Goal: Information Seeking & Learning: Learn about a topic

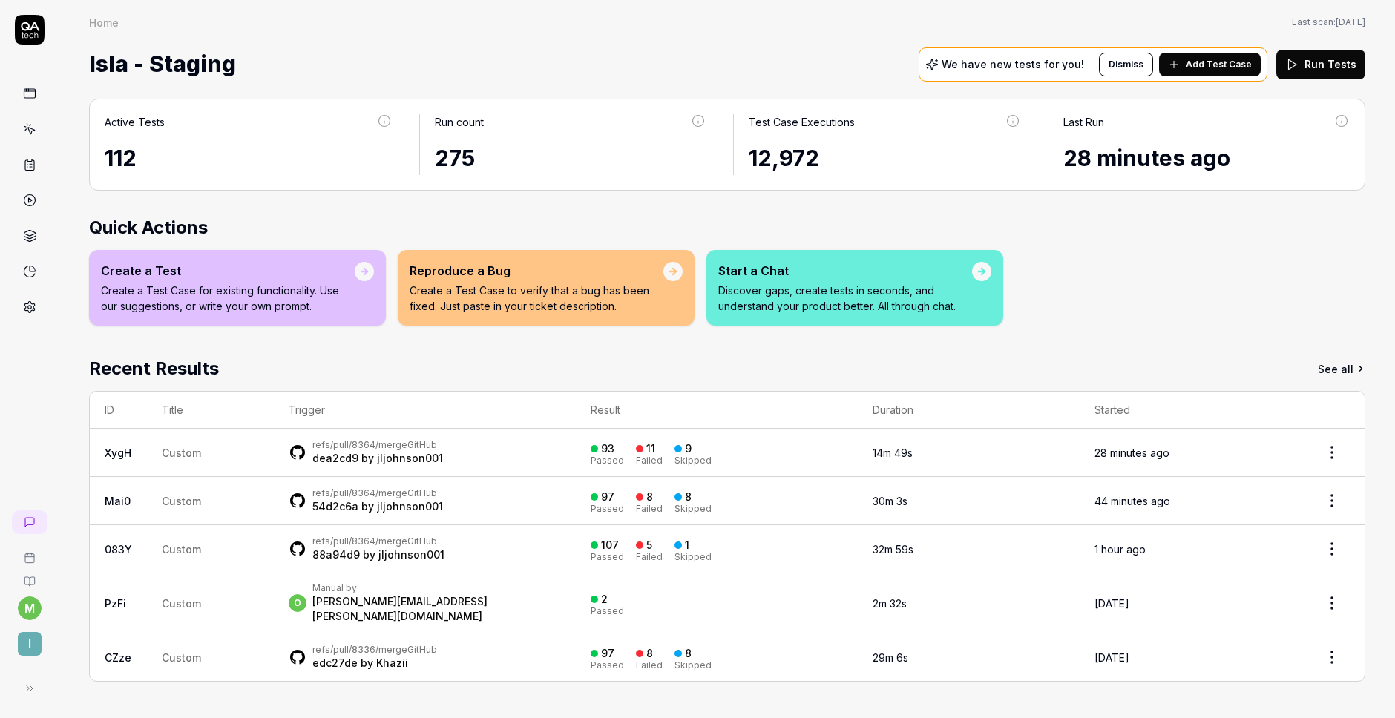
click at [541, 453] on div "refs/pull/8364/merge GitHub dea2cd9 by jljohnson001" at bounding box center [425, 452] width 272 height 27
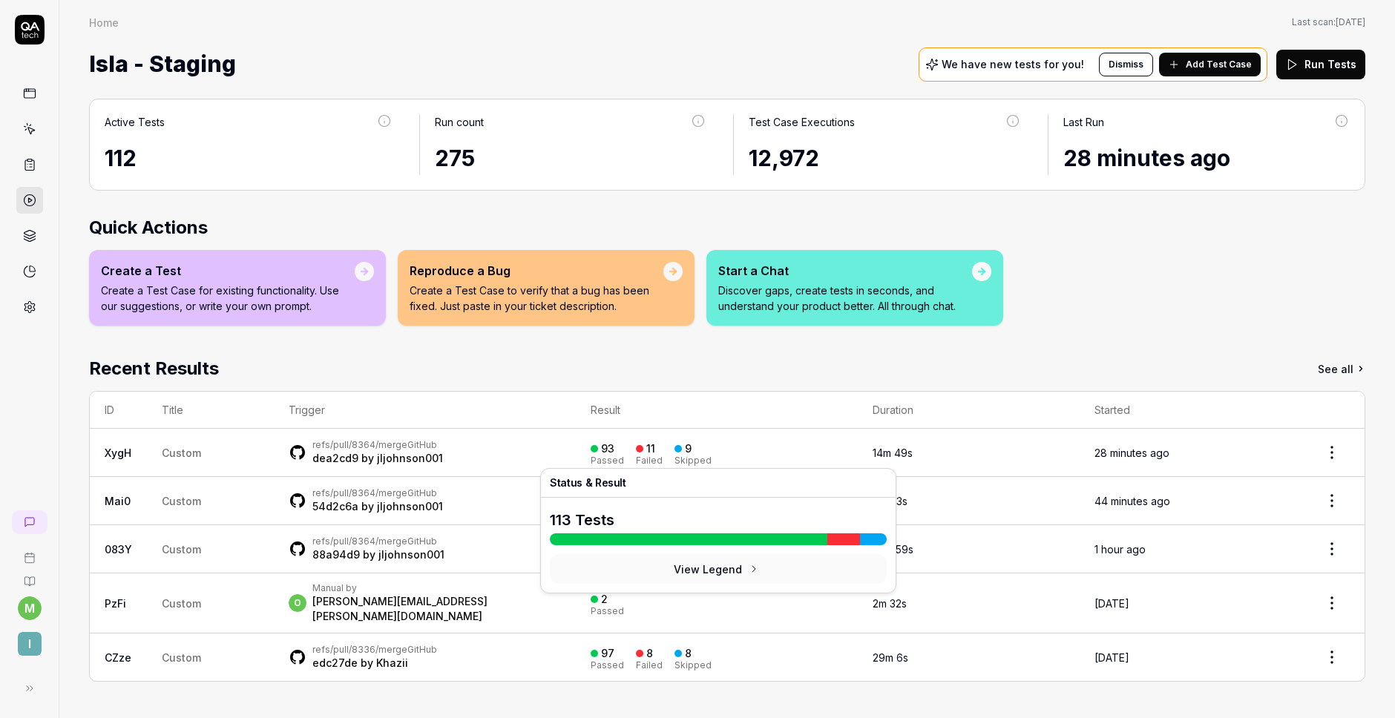
click at [945, 455] on td "14m 49s" at bounding box center [969, 453] width 222 height 48
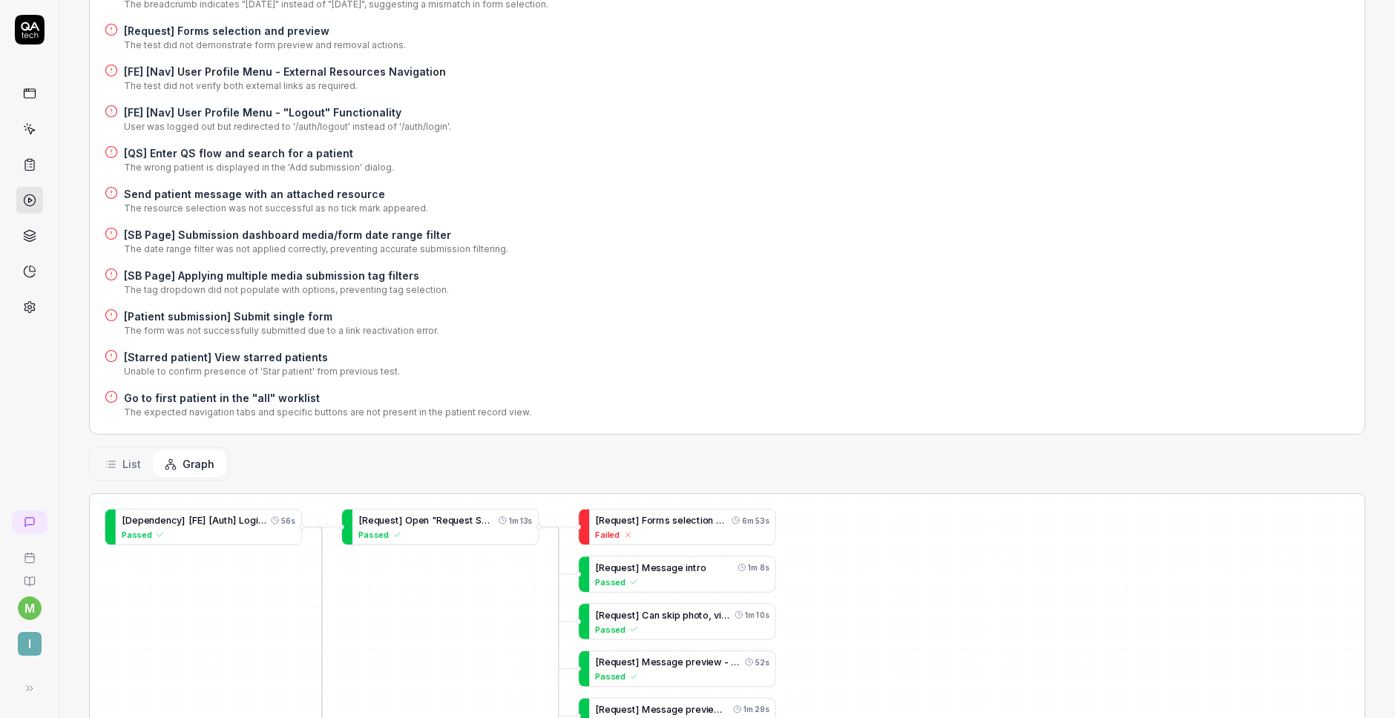
scroll to position [524, 0]
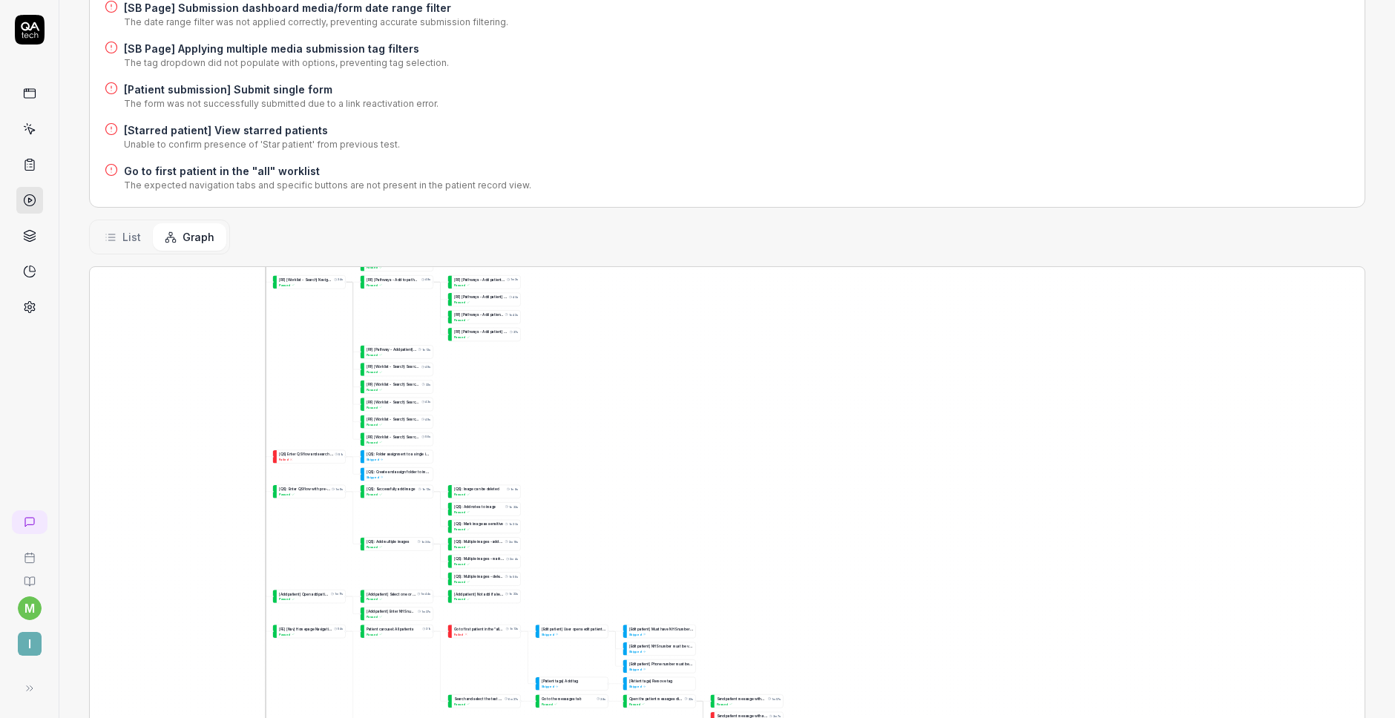
drag, startPoint x: 279, startPoint y: 496, endPoint x: 269, endPoint y: 291, distance: 205.0
click at [269, 291] on div "[ T e a m s p a g e ] S h o u l d b e a b l e t o s e a r c h f o r a r e s o u…" at bounding box center [727, 553] width 1274 height 573
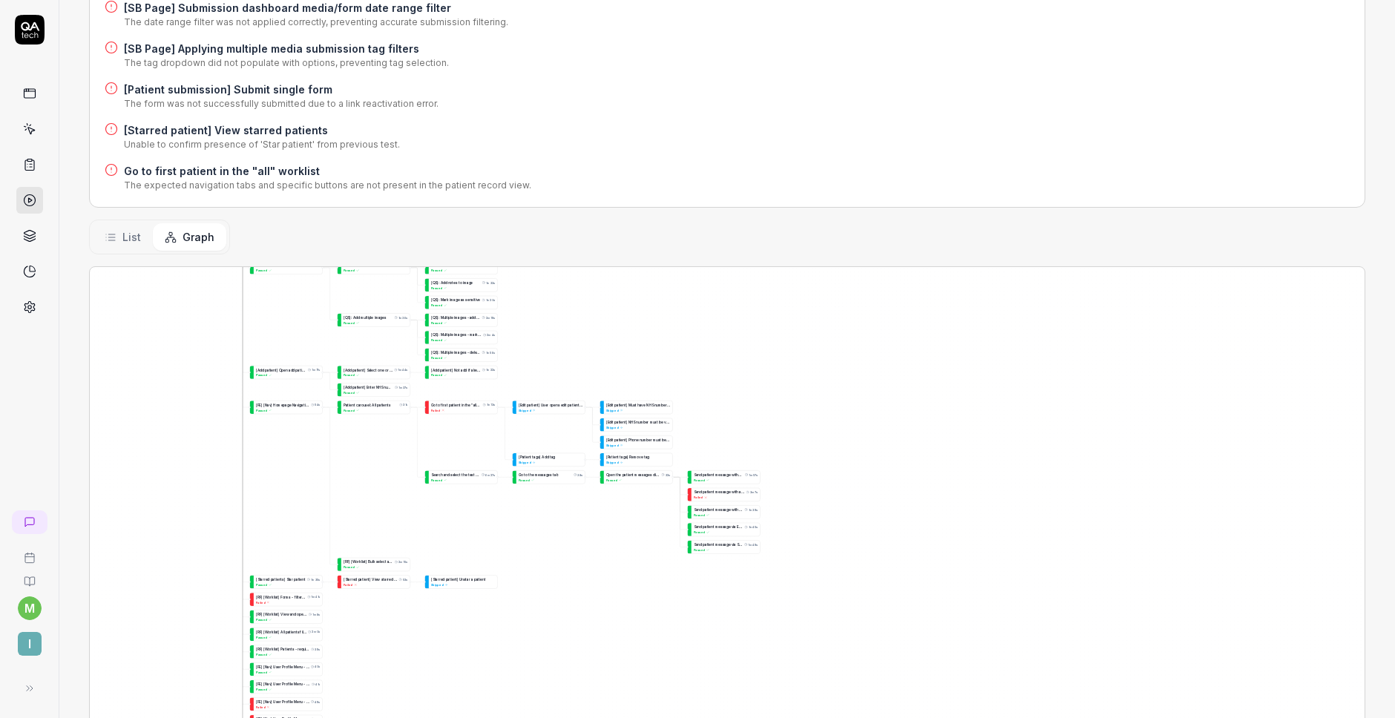
drag, startPoint x: 320, startPoint y: 447, endPoint x: 295, endPoint y: 223, distance: 225.4
click at [296, 223] on div "Status Failed refs/pull/8364/merge GitHub dea2cd9 by jljohnson001 Started 28 mi…" at bounding box center [726, 212] width 1335 height 1316
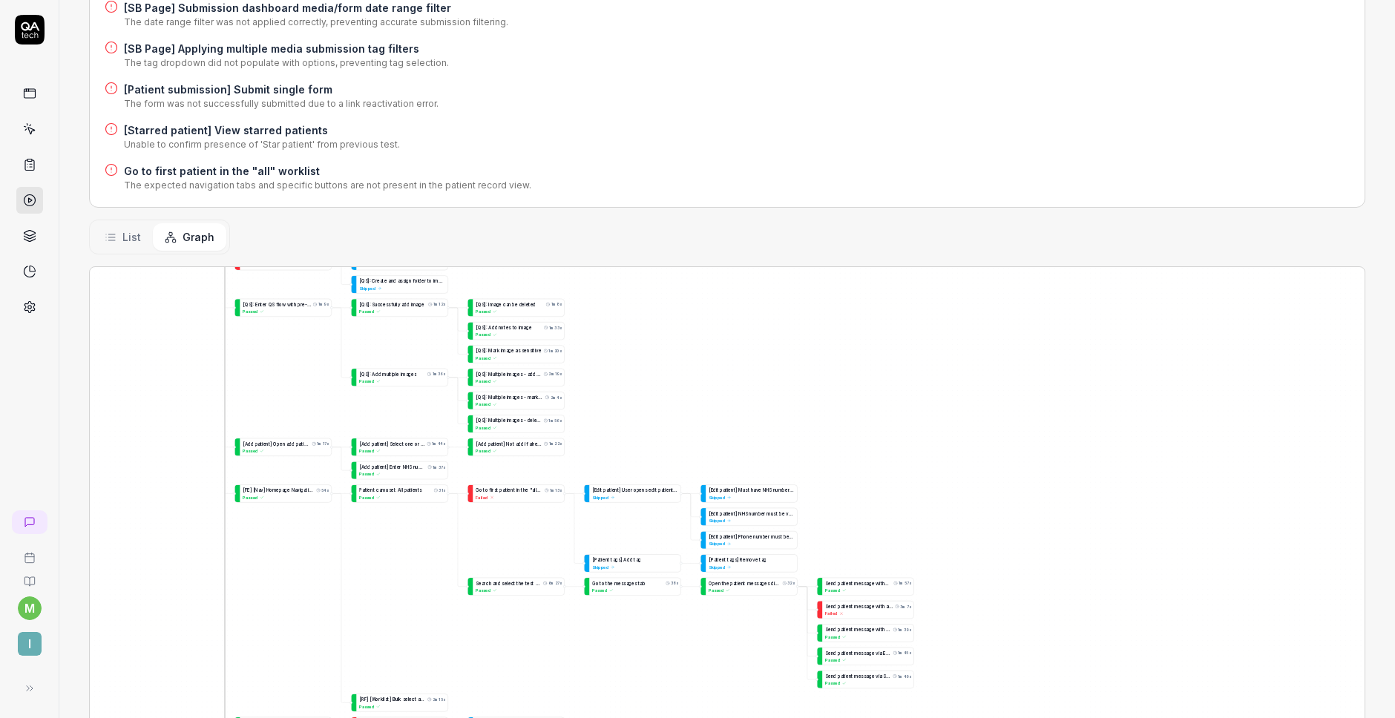
drag, startPoint x: 286, startPoint y: 329, endPoint x: 303, endPoint y: 476, distance: 147.1
click at [303, 478] on div "[ T e a m s p a g e ] S h o u l d b e a b l e t o s e a r c h f o r a r e s o u…" at bounding box center [727, 553] width 1274 height 573
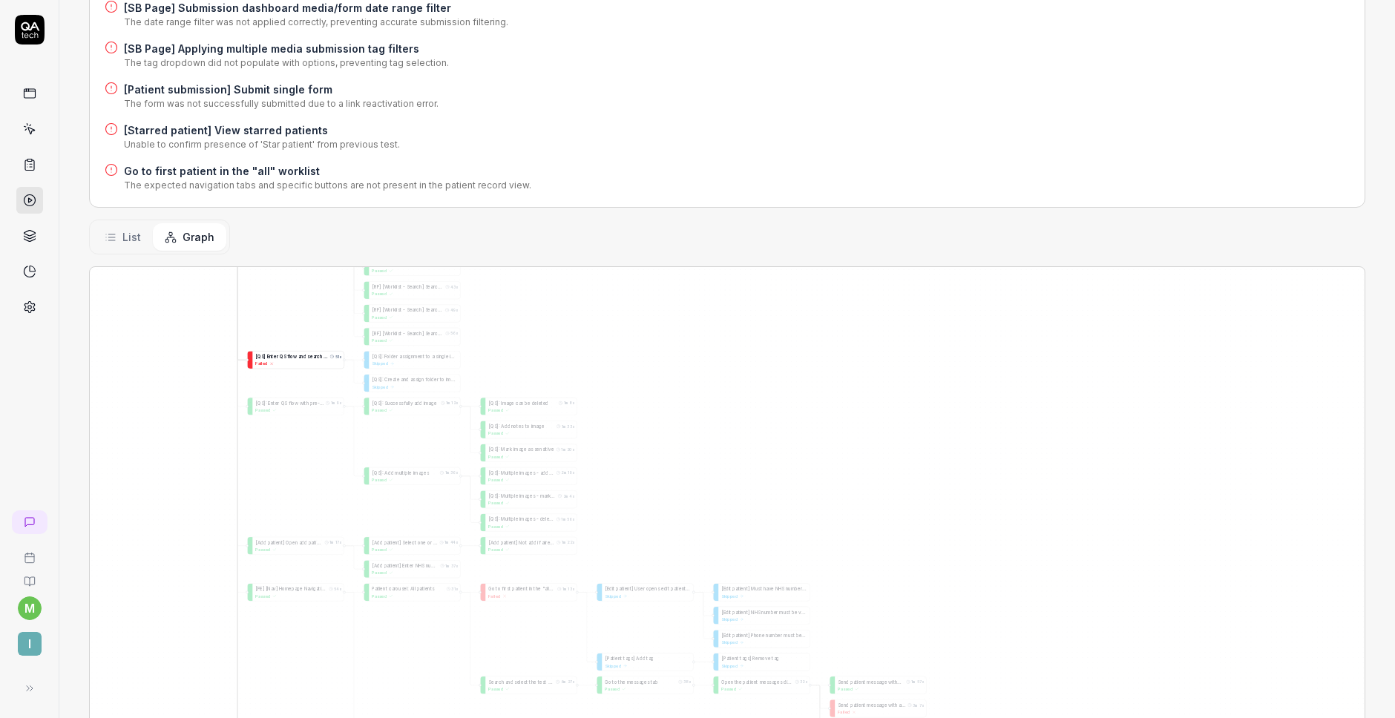
click at [290, 356] on span "o" at bounding box center [291, 356] width 3 height 5
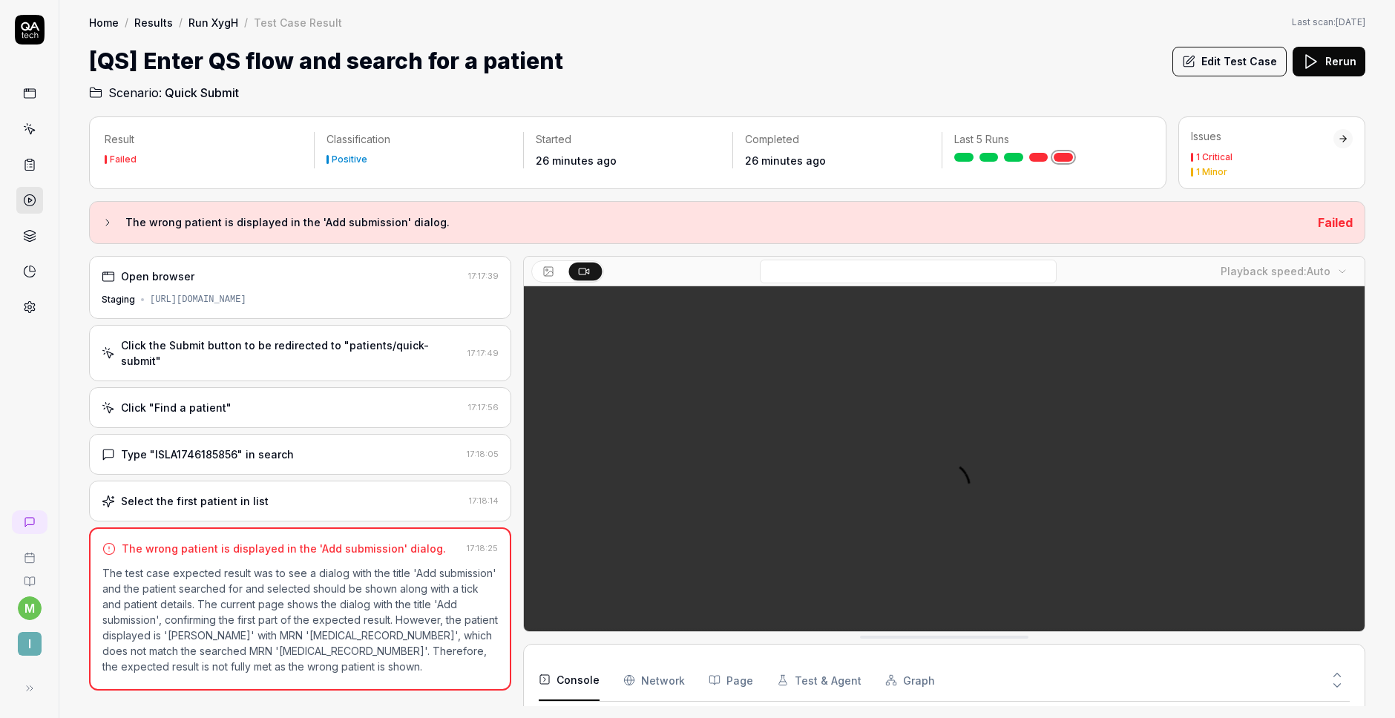
scroll to position [43, 0]
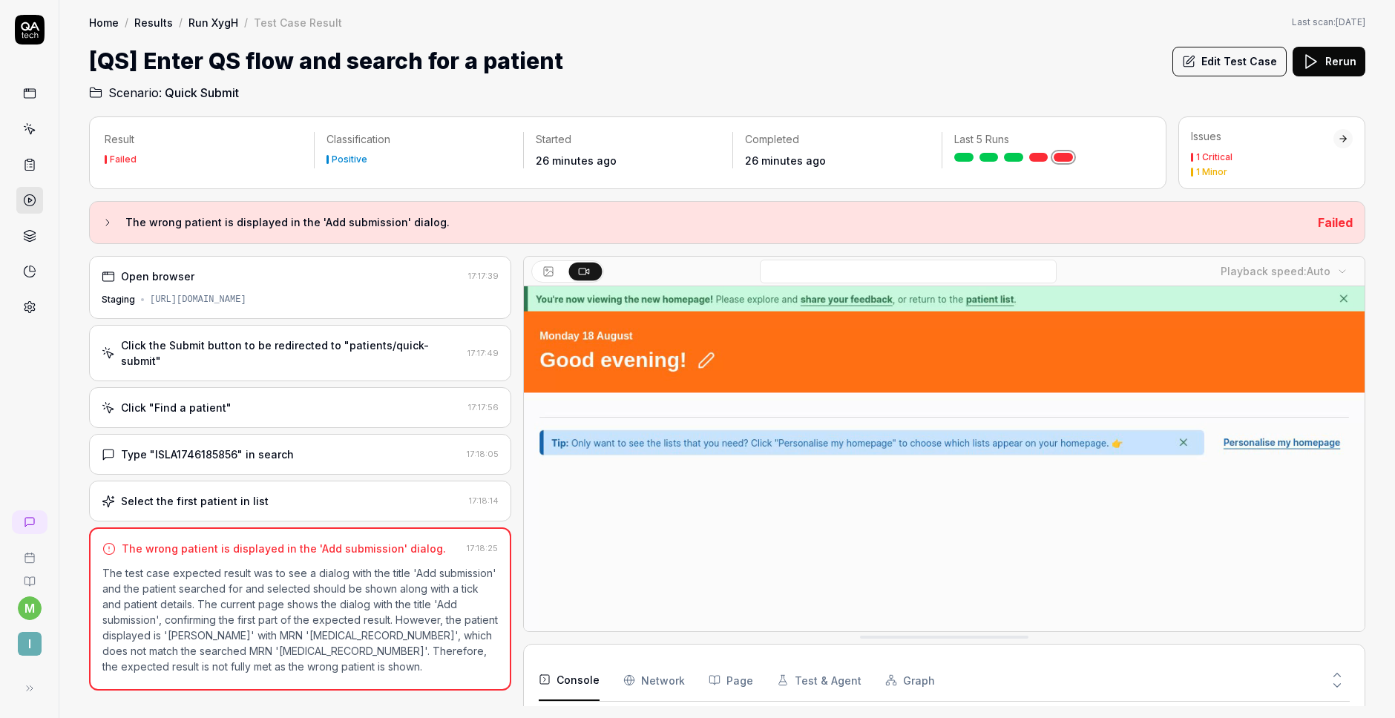
click at [297, 400] on div "Click "Find a patient"" at bounding box center [282, 408] width 361 height 16
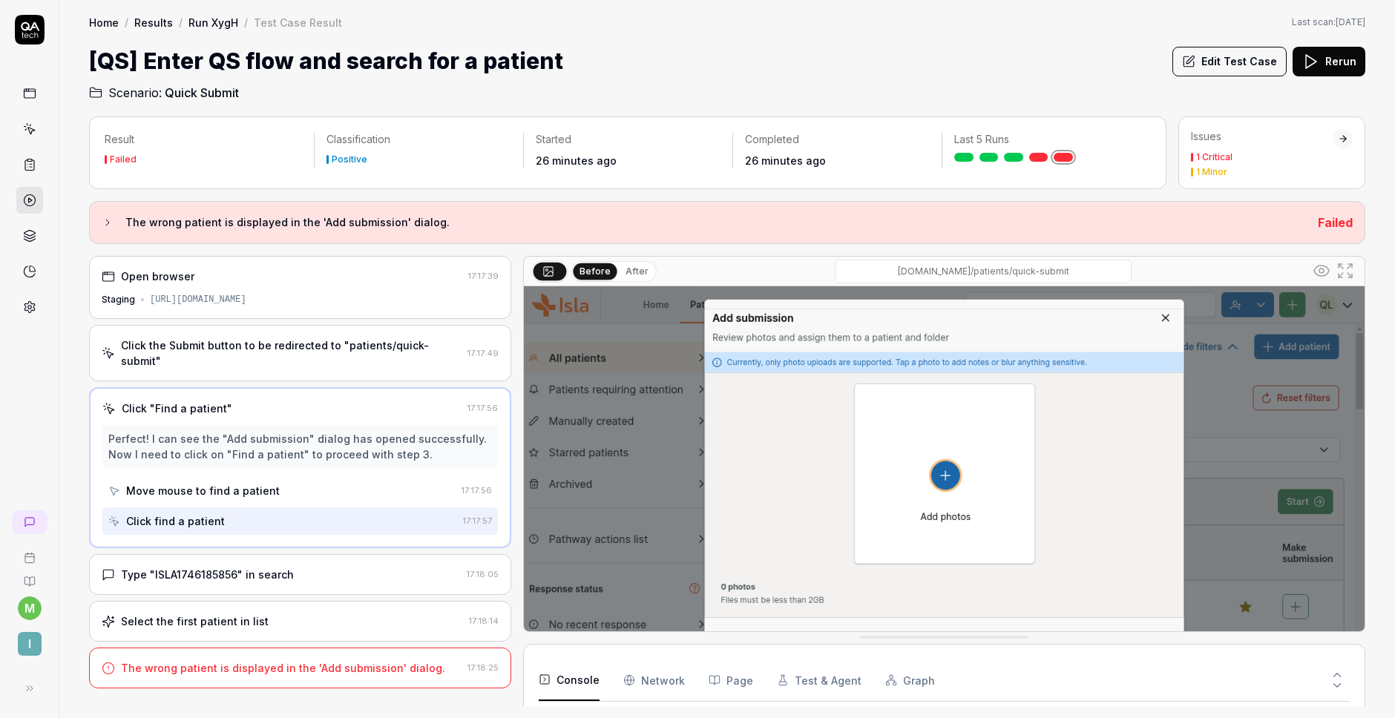
click at [251, 567] on div "Type "ISLA1746185856" in search" at bounding box center [207, 575] width 173 height 16
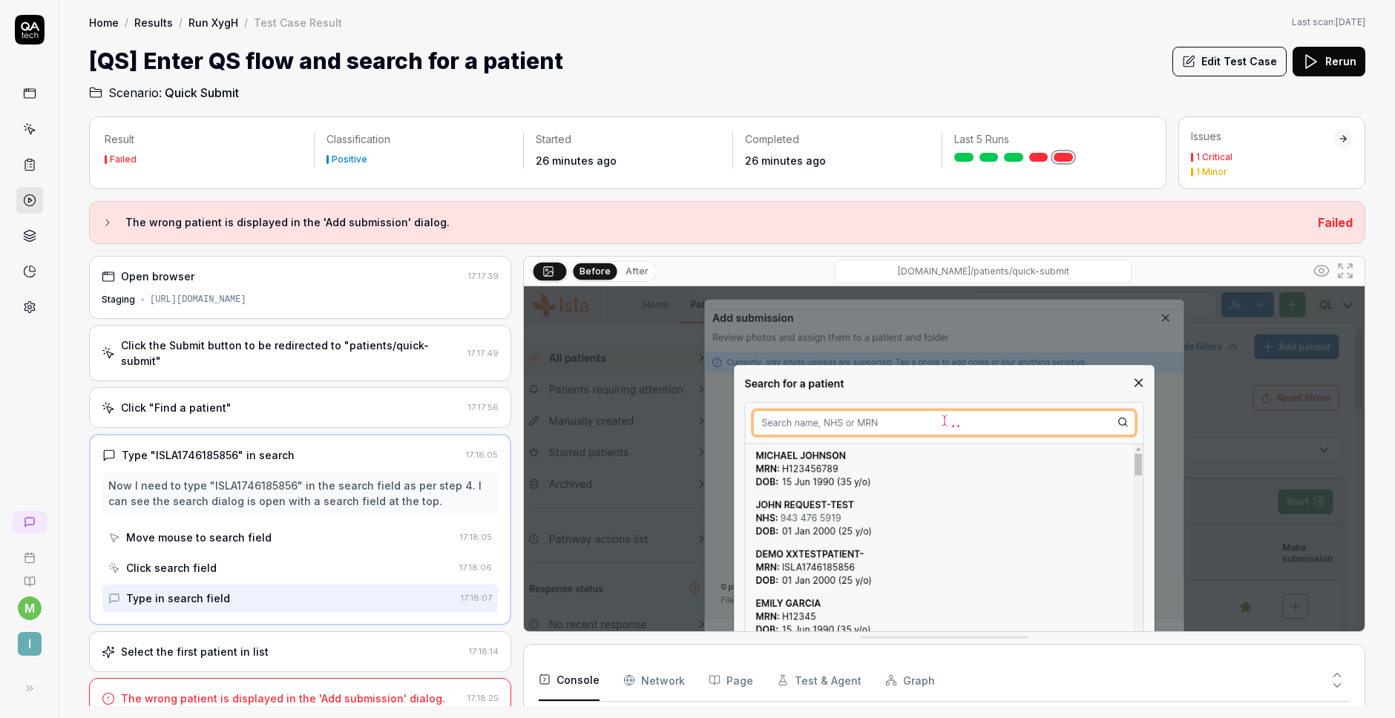
click at [338, 644] on div "Select the first patient in list" at bounding box center [282, 652] width 361 height 16
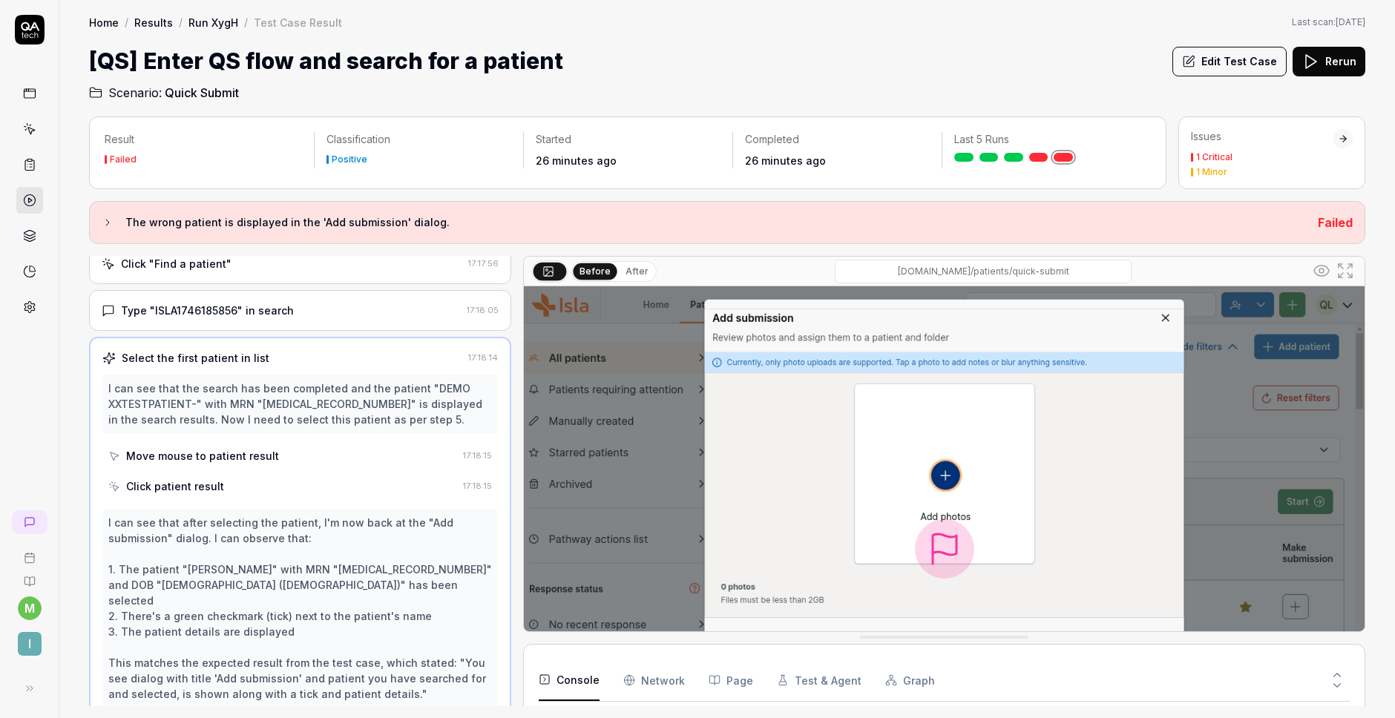
scroll to position [139, 0]
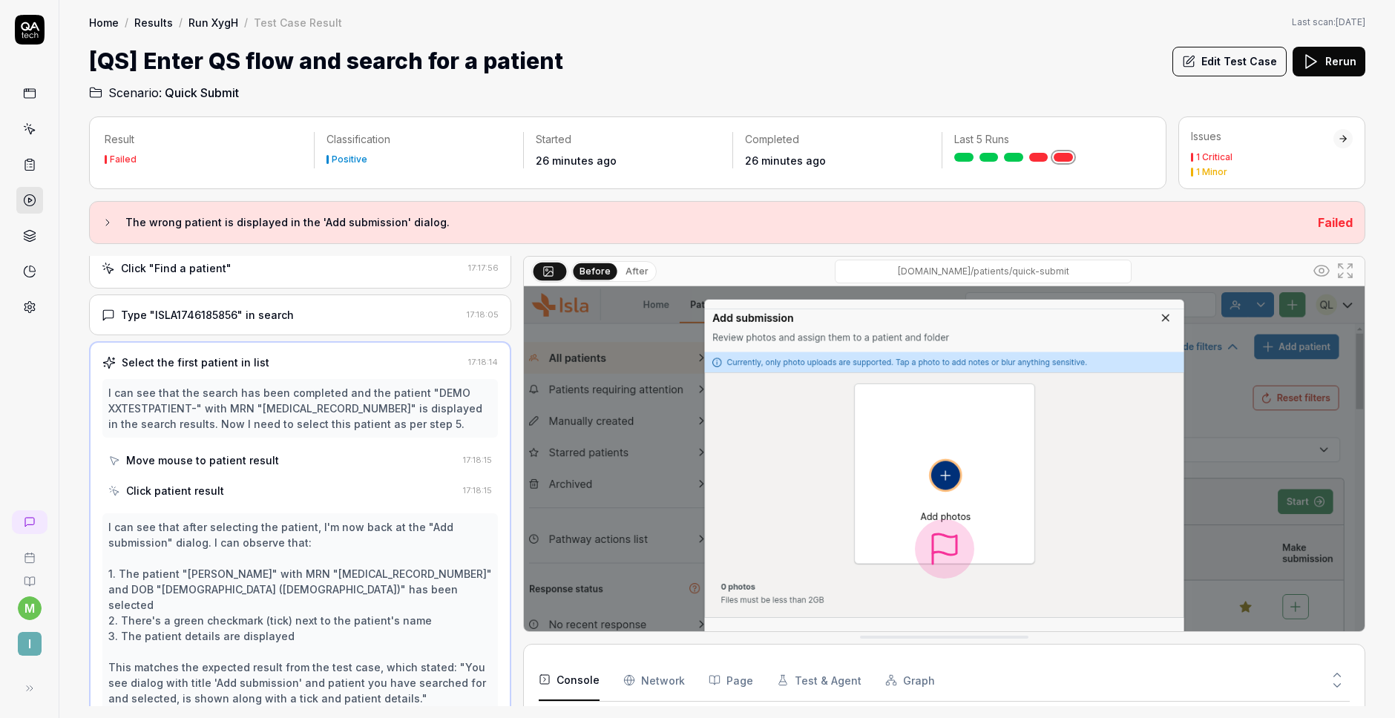
click at [302, 309] on div "Type "ISLA1746185856" in search" at bounding box center [281, 315] width 359 height 16
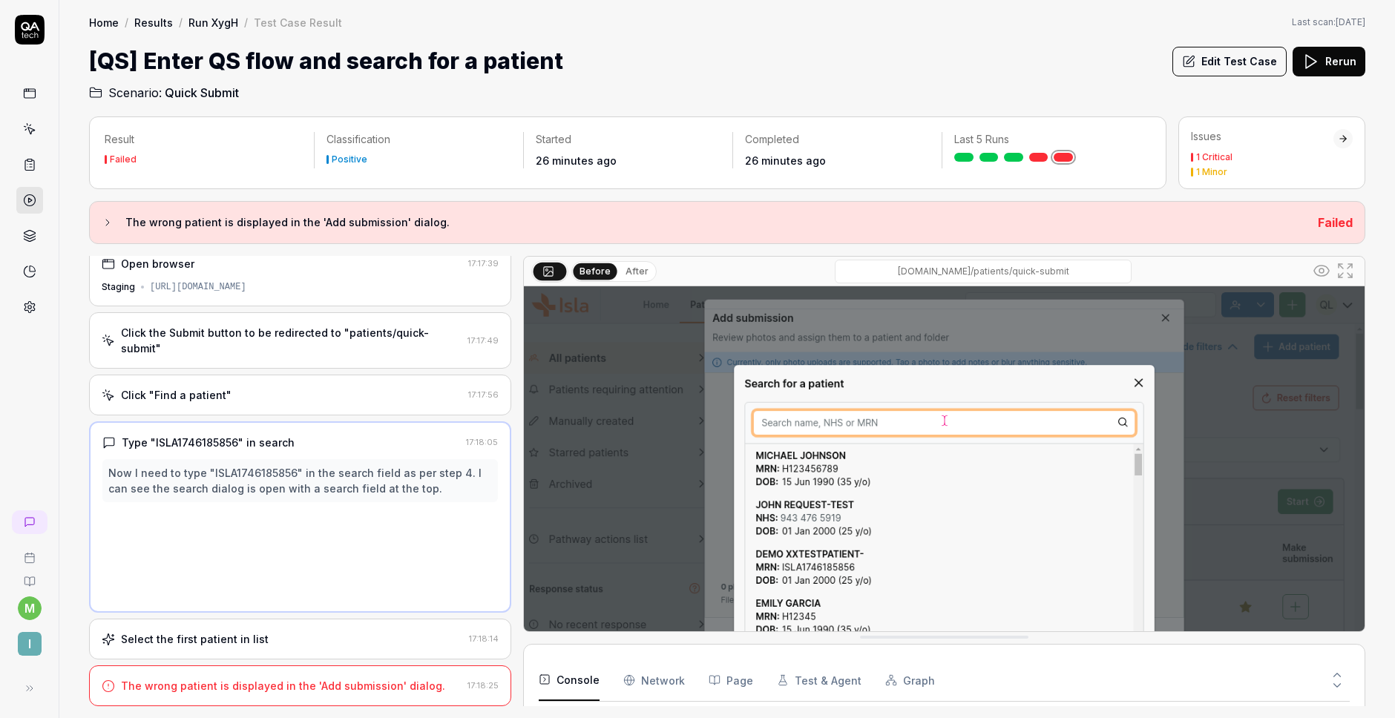
scroll to position [0, 0]
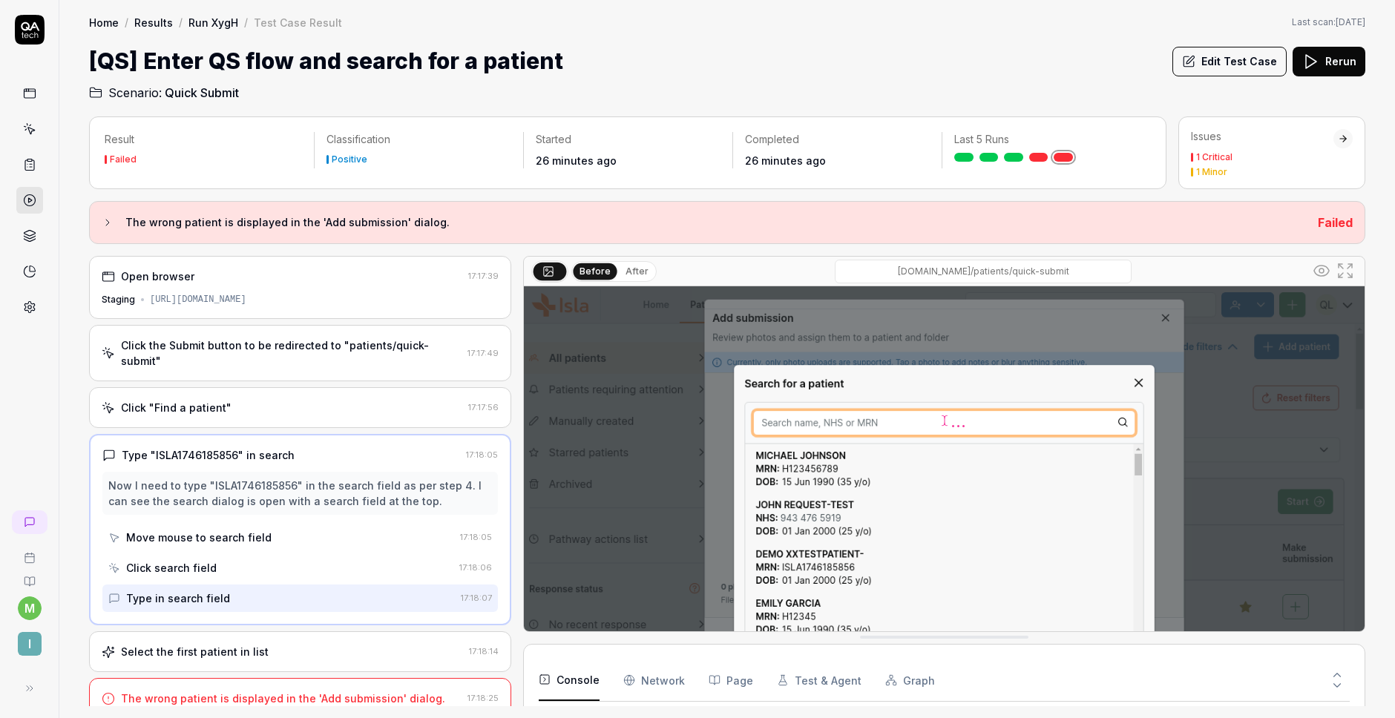
click at [622, 267] on button "After" at bounding box center [636, 271] width 35 height 16
click at [274, 588] on div "Type in search field" at bounding box center [281, 598] width 346 height 27
click at [271, 631] on div "Select the first patient in list 17:18:14" at bounding box center [300, 651] width 422 height 41
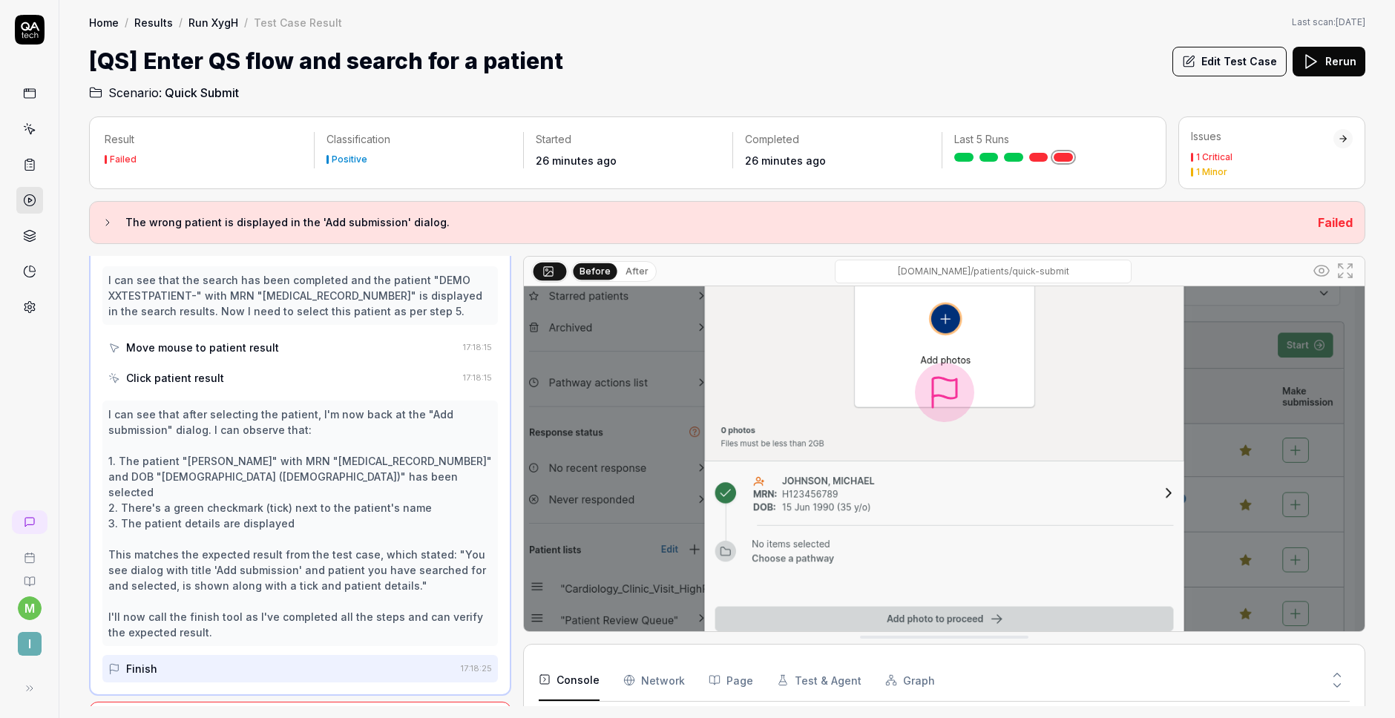
scroll to position [273, 0]
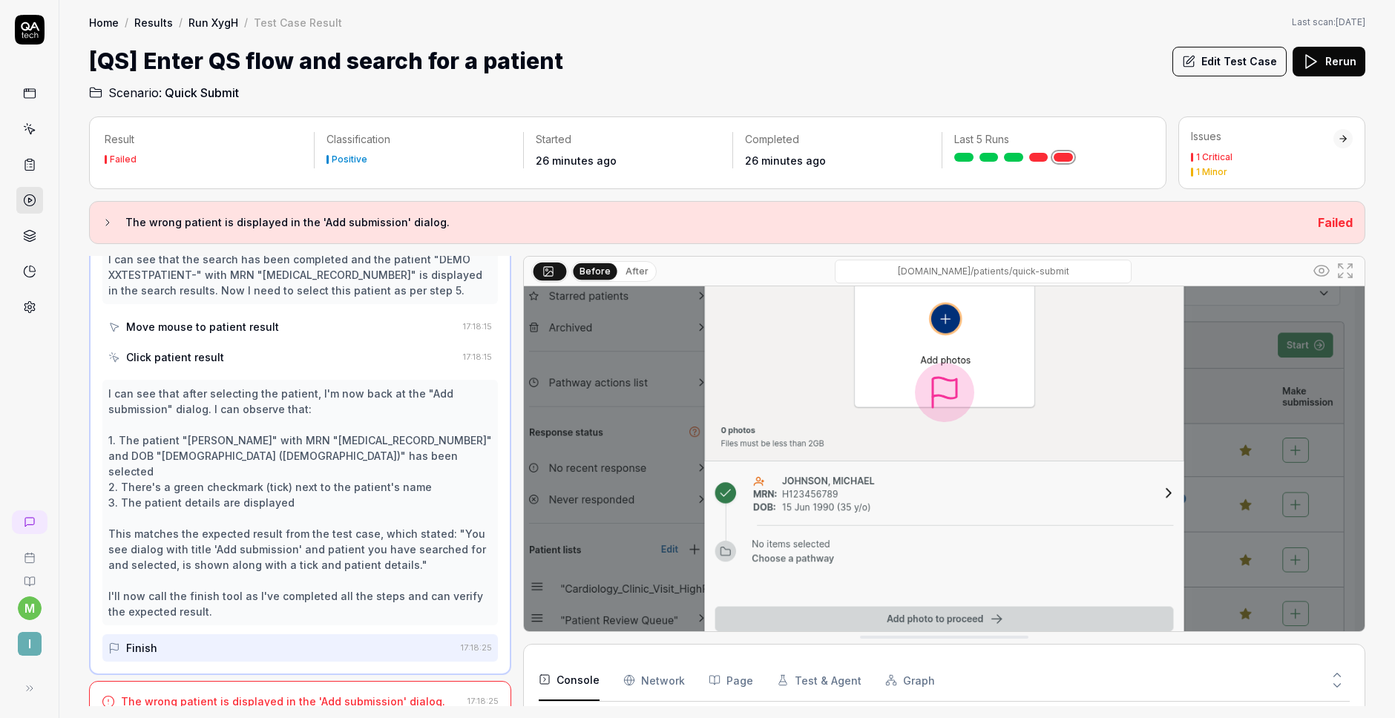
click at [636, 269] on button "After" at bounding box center [636, 271] width 35 height 16
click at [601, 271] on button "Before" at bounding box center [594, 271] width 43 height 16
click at [266, 694] on div "The wrong patient is displayed in the 'Add submission' dialog." at bounding box center [283, 702] width 324 height 16
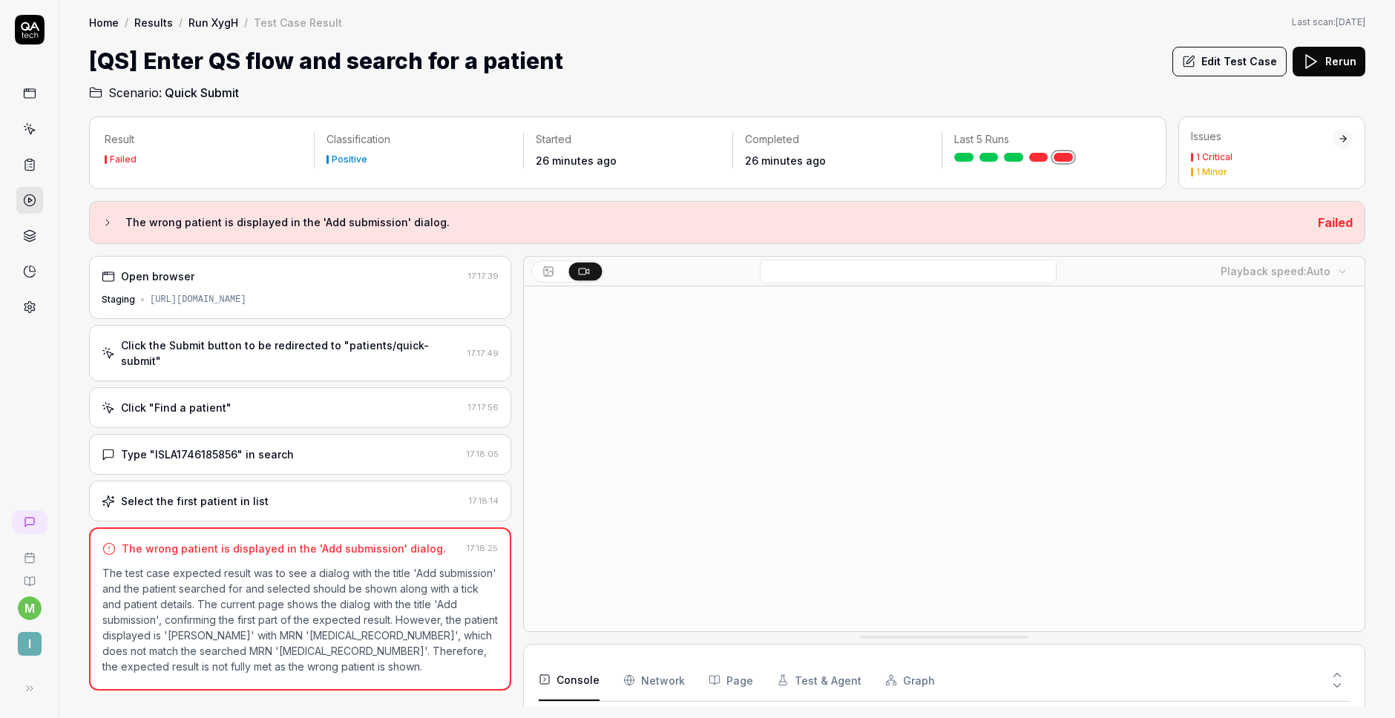
scroll to position [0, 0]
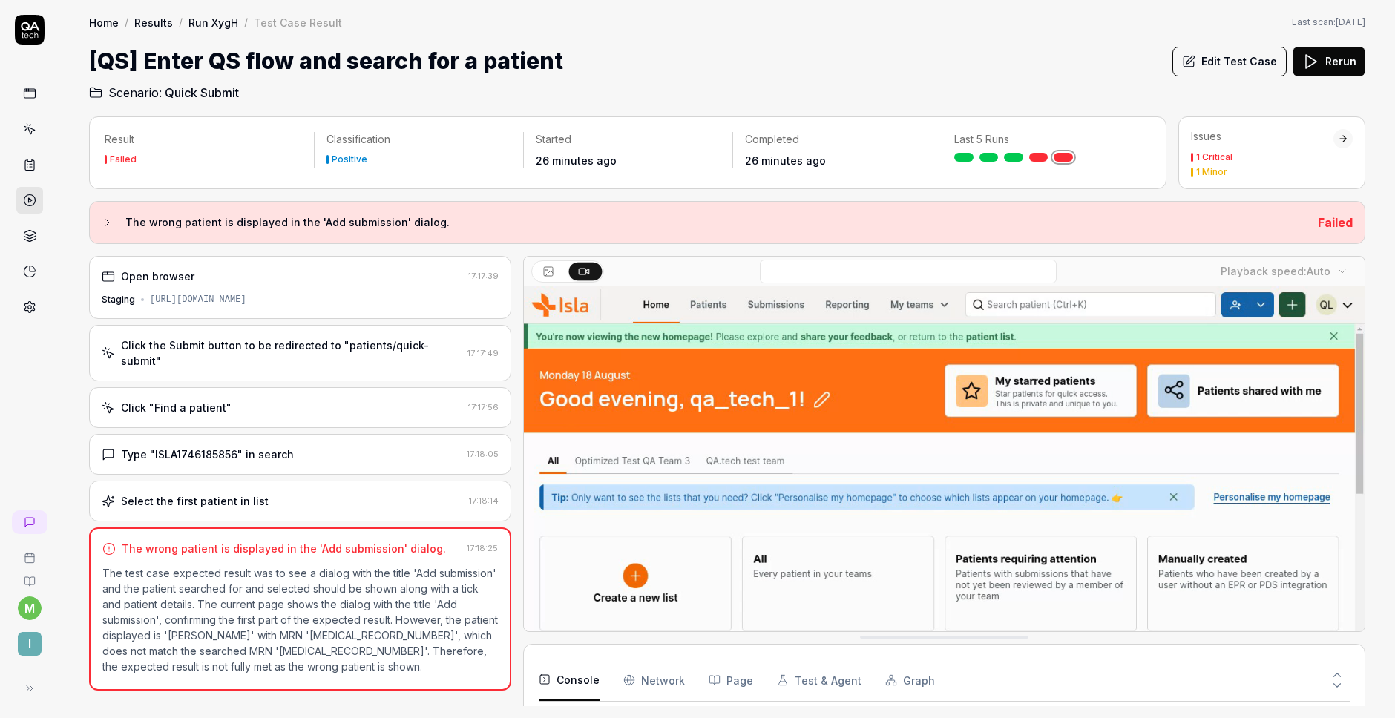
click at [859, 438] on video at bounding box center [944, 548] width 840 height 525
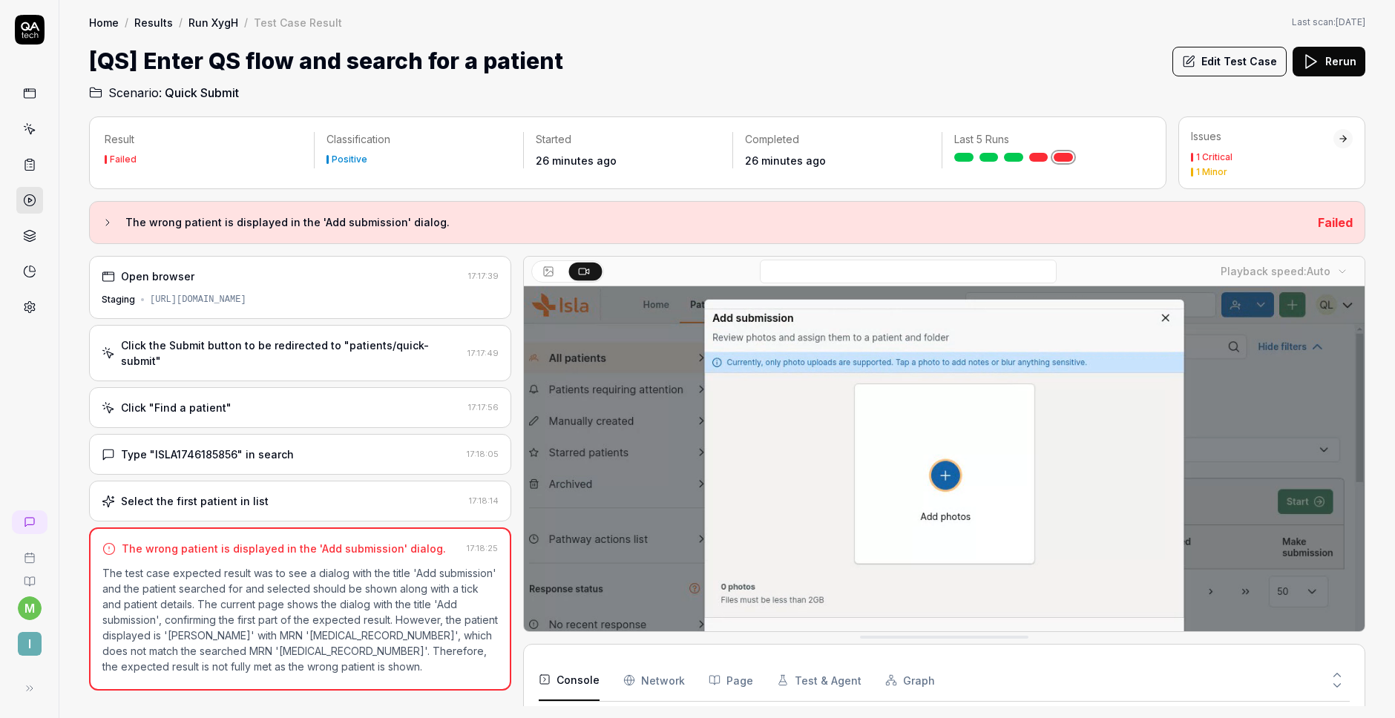
click at [761, 452] on video at bounding box center [944, 548] width 840 height 525
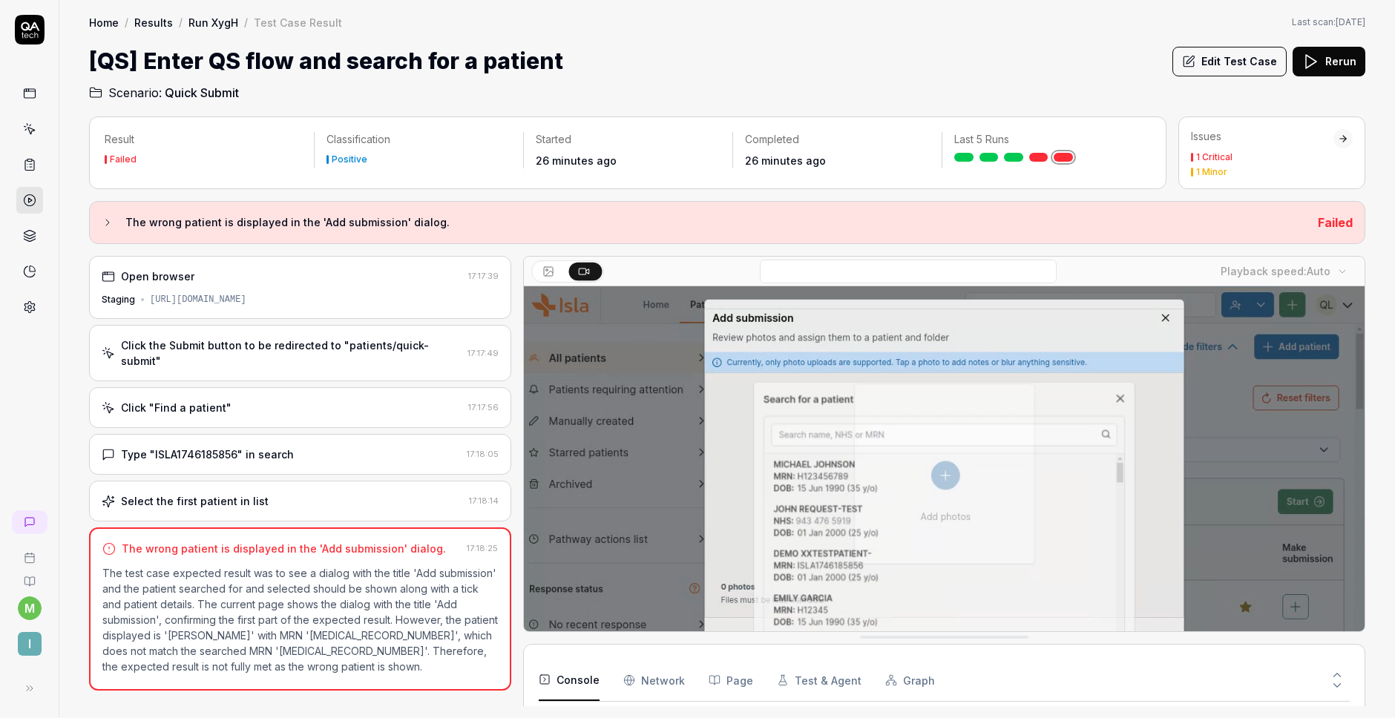
click at [786, 460] on video at bounding box center [944, 548] width 840 height 525
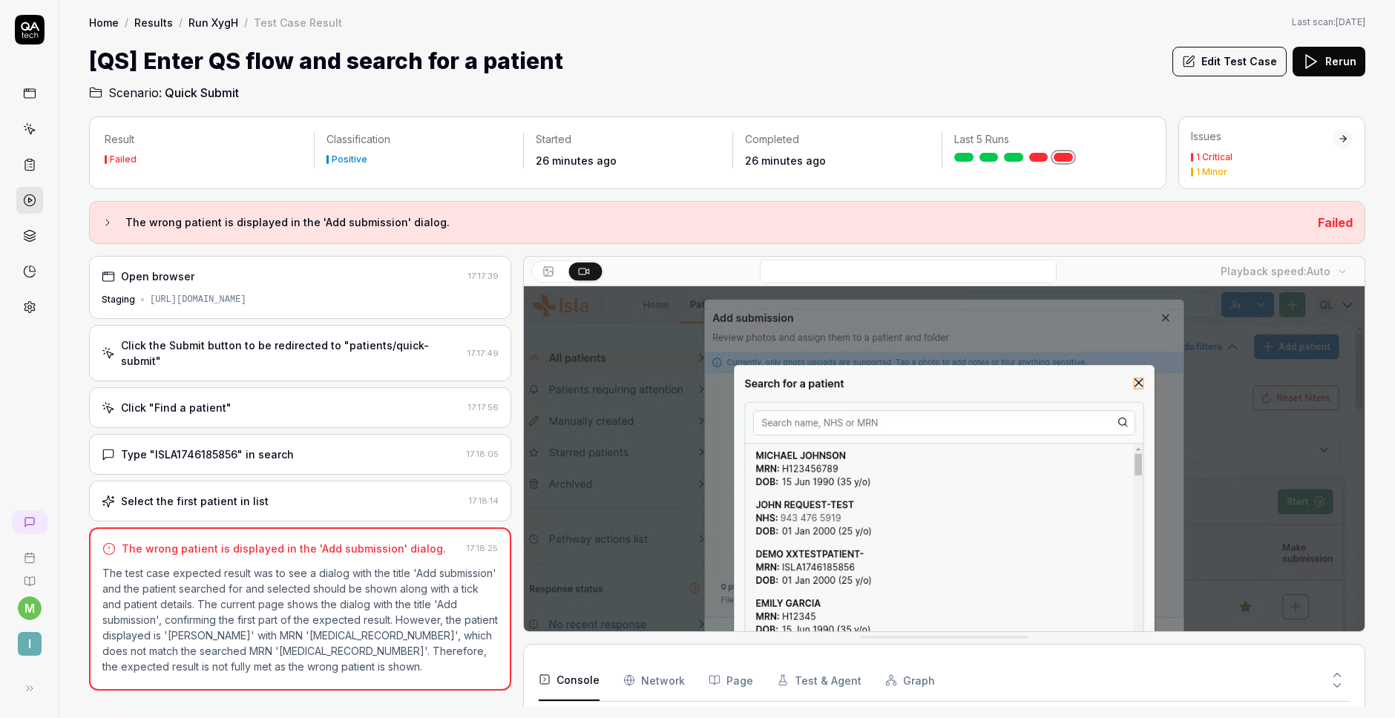
click at [763, 510] on video at bounding box center [944, 548] width 840 height 525
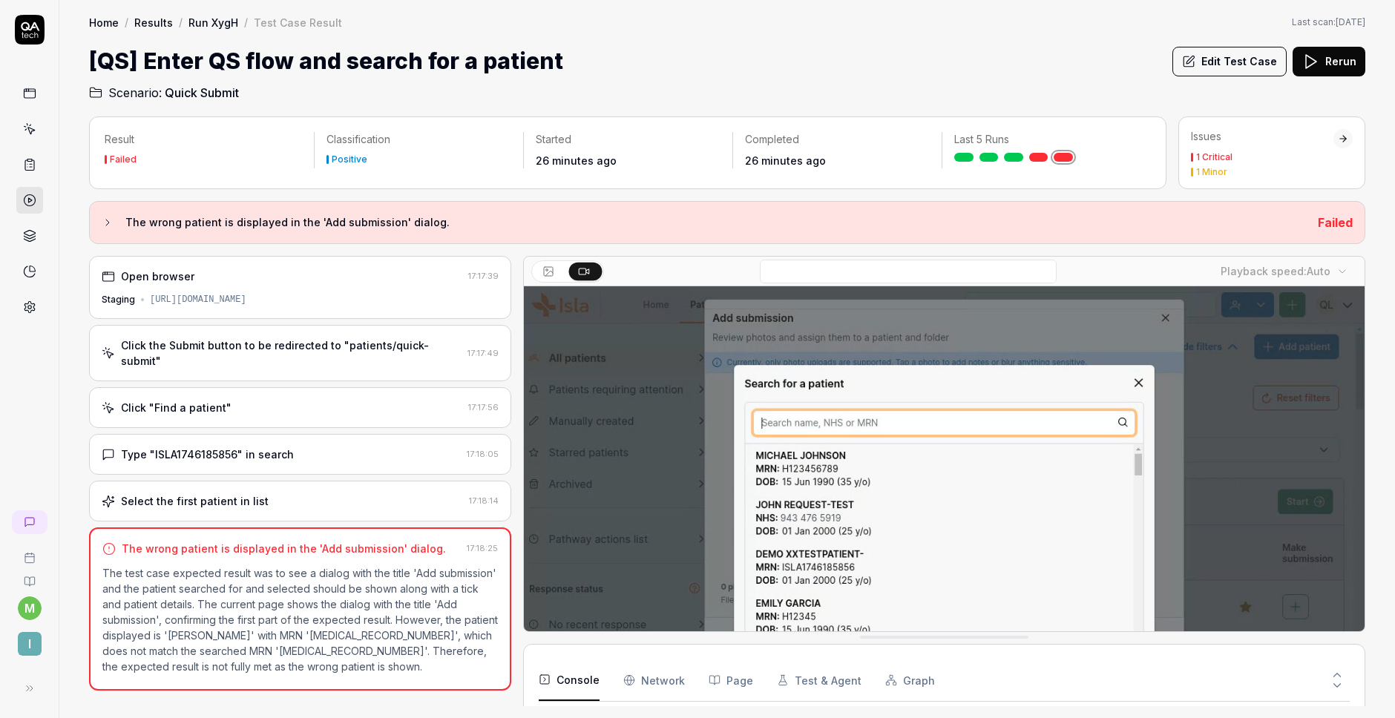
click at [763, 510] on video at bounding box center [944, 548] width 840 height 525
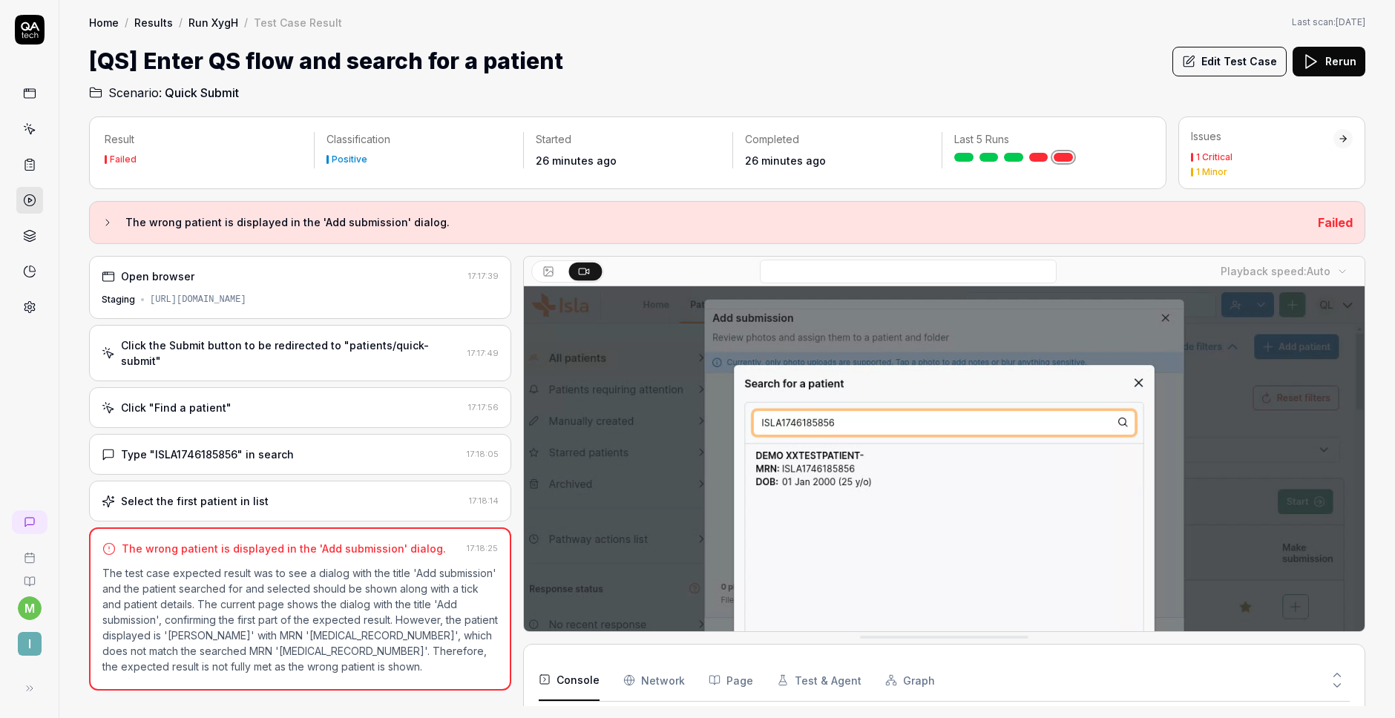
click at [763, 510] on video at bounding box center [944, 548] width 840 height 525
